Goal: Task Accomplishment & Management: Use online tool/utility

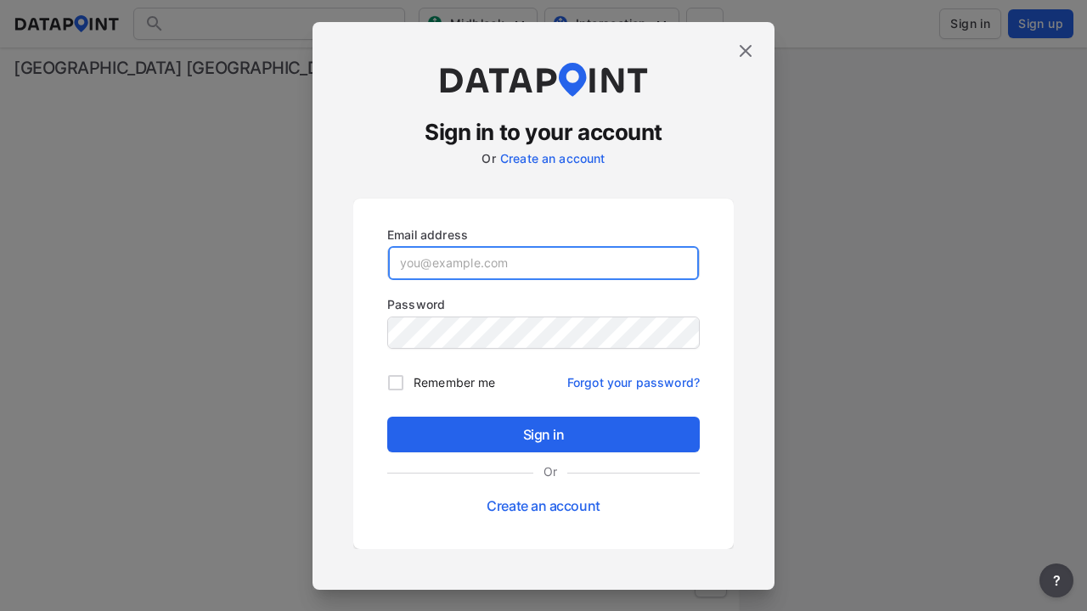
click at [543, 262] on input "email" at bounding box center [543, 263] width 311 height 34
type input "[EMAIL_ADDRESS][PERSON_NAME][DOMAIN_NAME]"
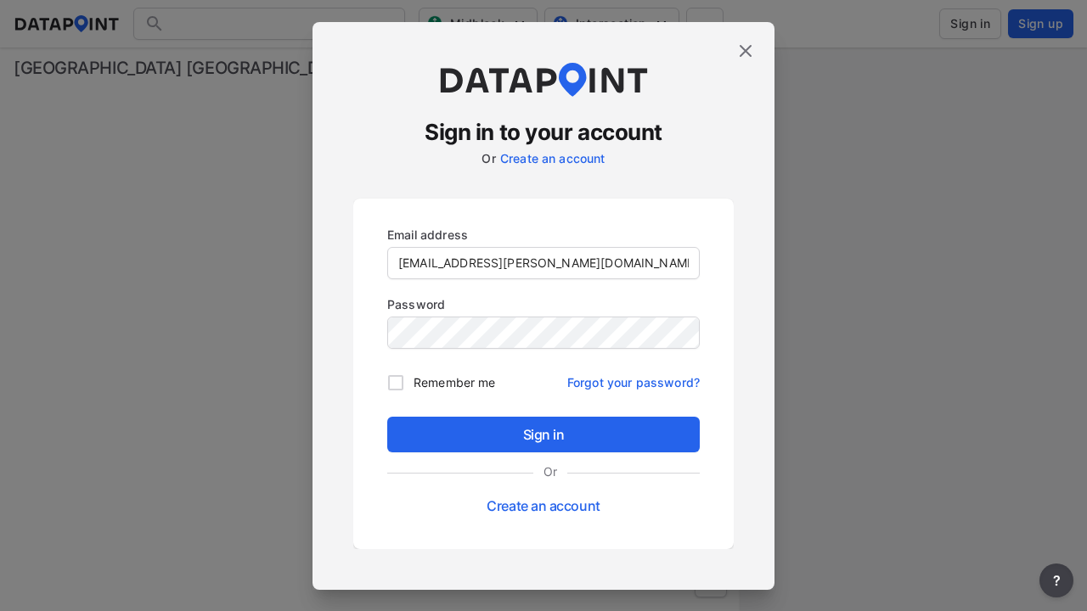
click at [396, 382] on input "Remember me" at bounding box center [396, 383] width 36 height 36
checkbox input "true"
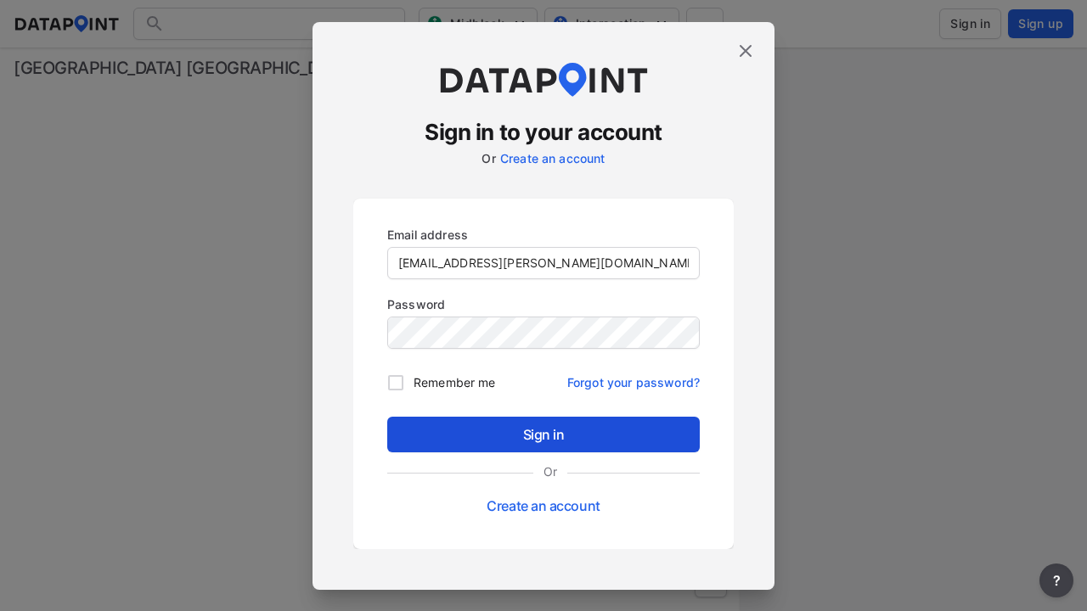
click at [543, 434] on span "Sign in" at bounding box center [543, 434] width 285 height 20
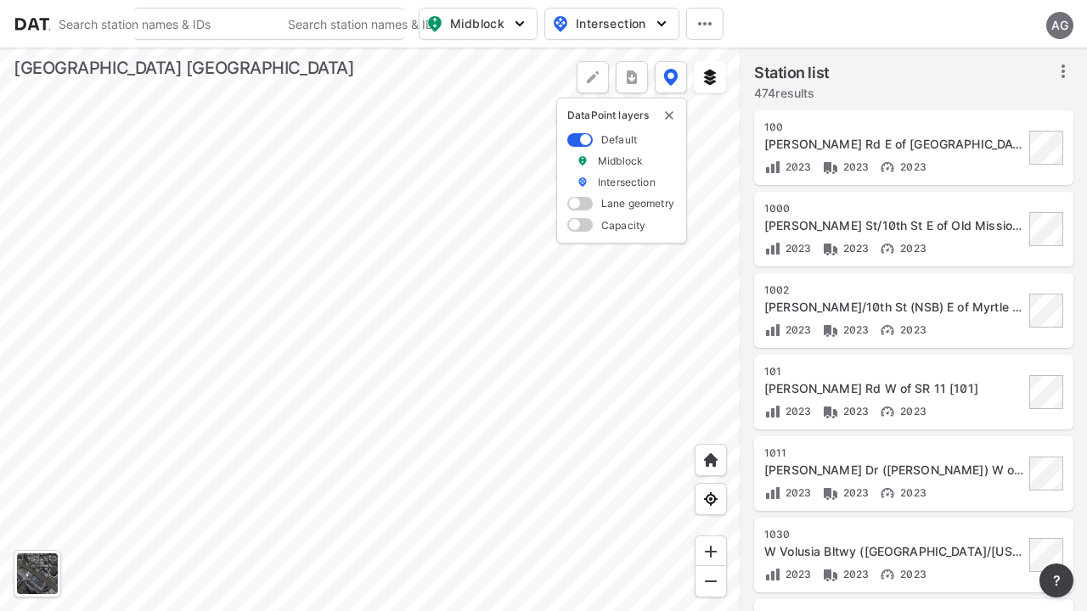
click at [478, 24] on span "Midblock" at bounding box center [476, 24] width 100 height 20
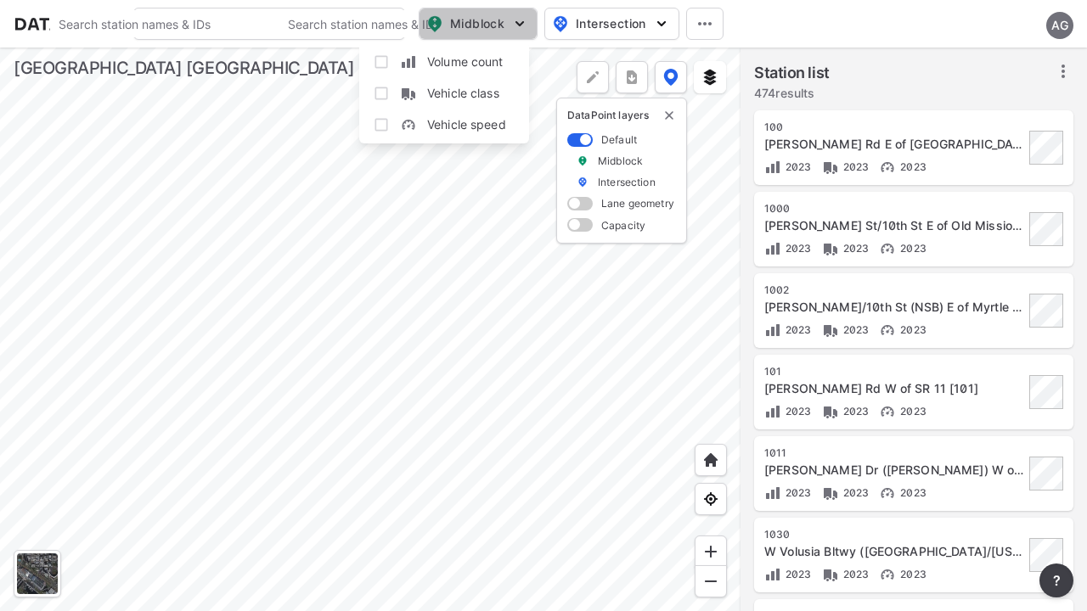
click at [465, 21] on span "Midblock" at bounding box center [476, 24] width 100 height 20
